Goal: Task Accomplishment & Management: Use online tool/utility

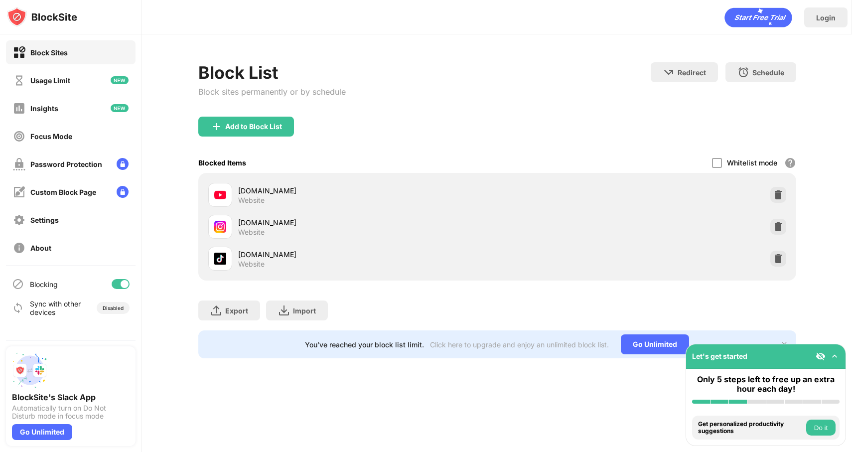
click at [357, 51] on div "Block List Block sites permanently or by schedule Redirect Choose a site to be …" at bounding box center [497, 210] width 710 height 352
click at [119, 284] on div at bounding box center [121, 284] width 18 height 10
click at [123, 279] on div at bounding box center [121, 284] width 18 height 10
